Goal: Information Seeking & Learning: Learn about a topic

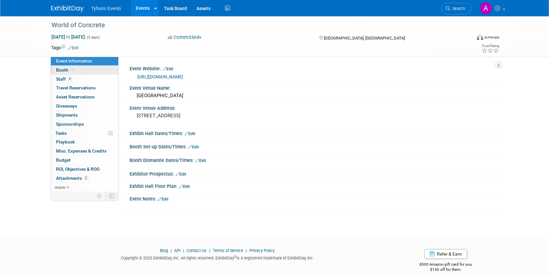
click at [63, 70] on span "Booth" at bounding box center [66, 69] width 20 height 5
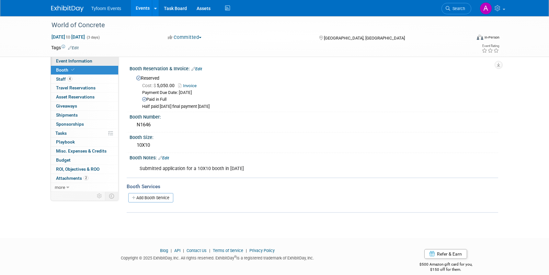
click at [72, 60] on span "Event Information" at bounding box center [74, 60] width 36 height 5
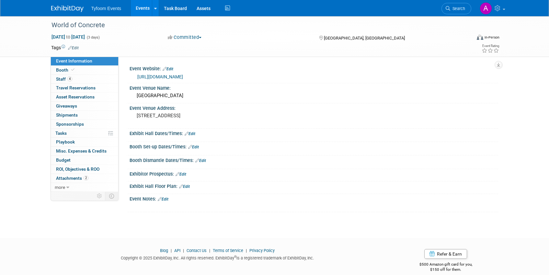
click at [141, 10] on link "Events" at bounding box center [143, 8] width 24 height 16
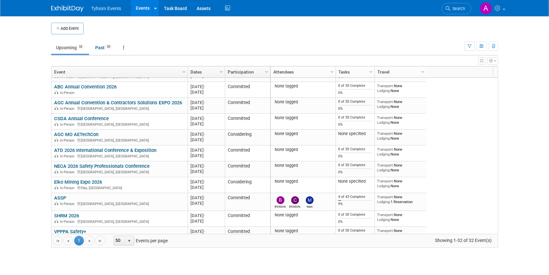
scroll to position [350, 0]
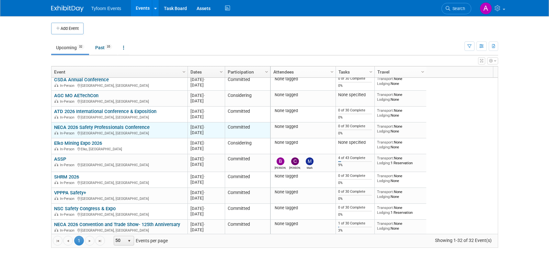
click at [86, 127] on link "NECA 2026 Safety Professionals Conference" at bounding box center [101, 127] width 95 height 6
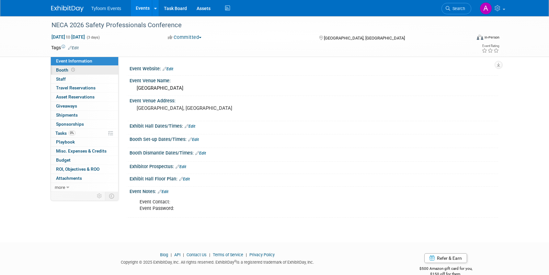
click at [62, 70] on span "Booth" at bounding box center [66, 69] width 20 height 5
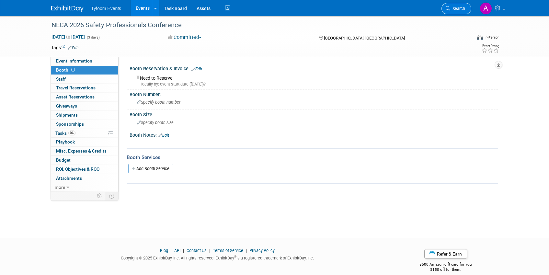
click at [451, 8] on span "Search" at bounding box center [457, 8] width 15 height 5
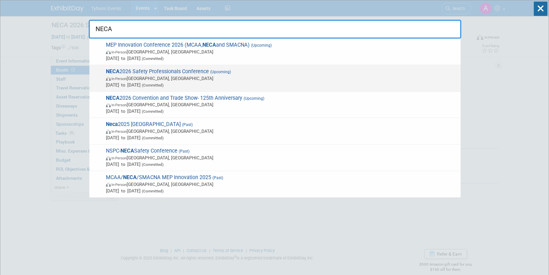
type input "NECA"
click at [159, 72] on span "NECA 2026 Safety Professionals Conference (Upcoming) In-Person Atlanta, GA May …" at bounding box center [280, 78] width 353 height 20
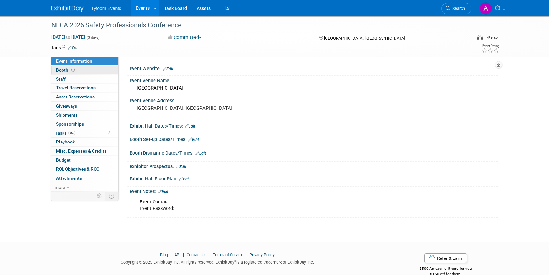
click at [63, 69] on span "Booth" at bounding box center [66, 69] width 20 height 5
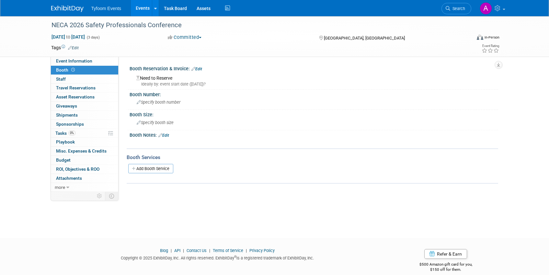
click at [142, 14] on link "Events" at bounding box center [143, 8] width 24 height 16
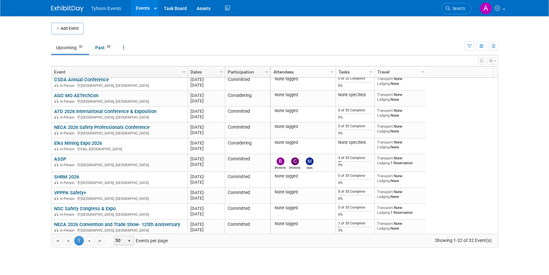
scroll to position [383, 0]
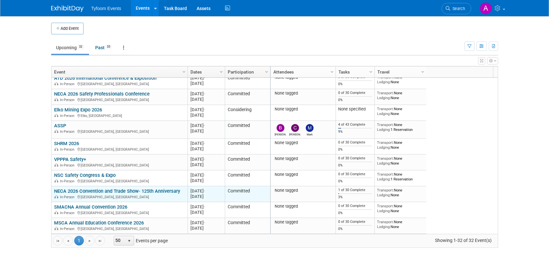
click at [81, 190] on link "NECA 2026 Convention and Trade Show- 125th Anniversary" at bounding box center [117, 191] width 126 height 6
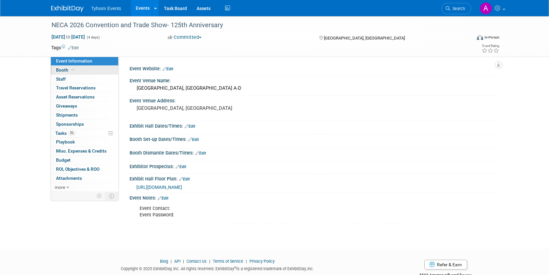
click at [69, 73] on link "Booth" at bounding box center [84, 70] width 67 height 9
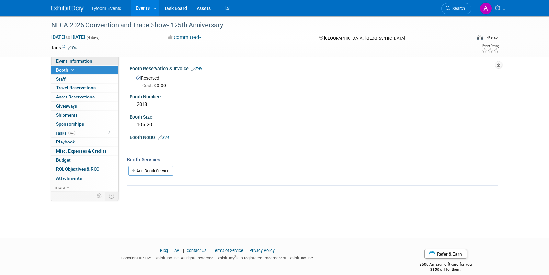
click at [69, 62] on span "Event Information" at bounding box center [74, 60] width 36 height 5
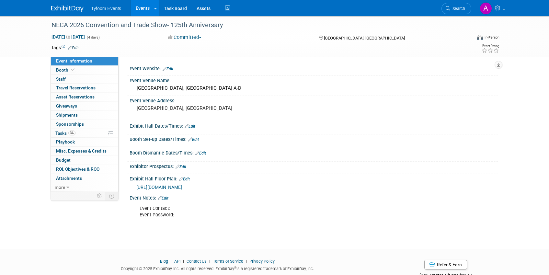
click at [182, 185] on span "https://www.necashow.org/neca2026/Public/eventmap.aspx?shmode=E&ID=8815&sortMen…" at bounding box center [159, 186] width 46 height 5
click at [61, 67] on span "Booth" at bounding box center [66, 69] width 20 height 5
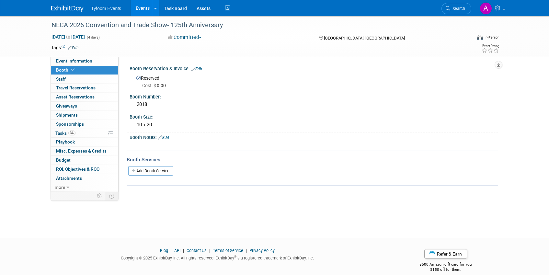
click at [142, 10] on link "Events" at bounding box center [143, 8] width 24 height 16
